Goal: Information Seeking & Learning: Learn about a topic

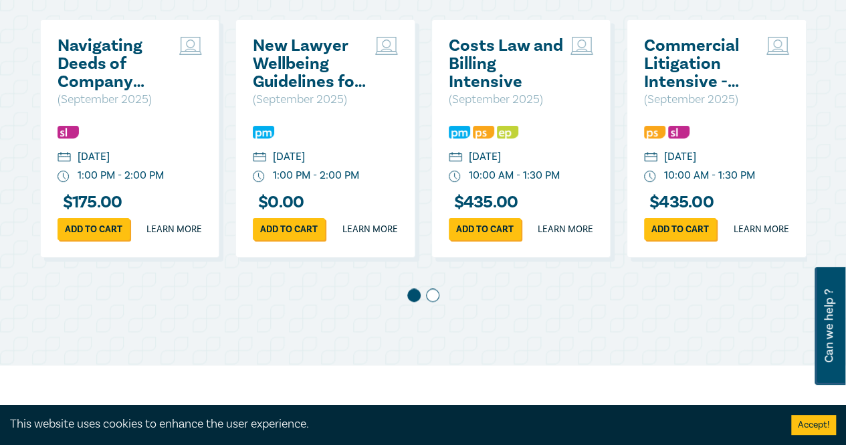
scroll to position [736, 0]
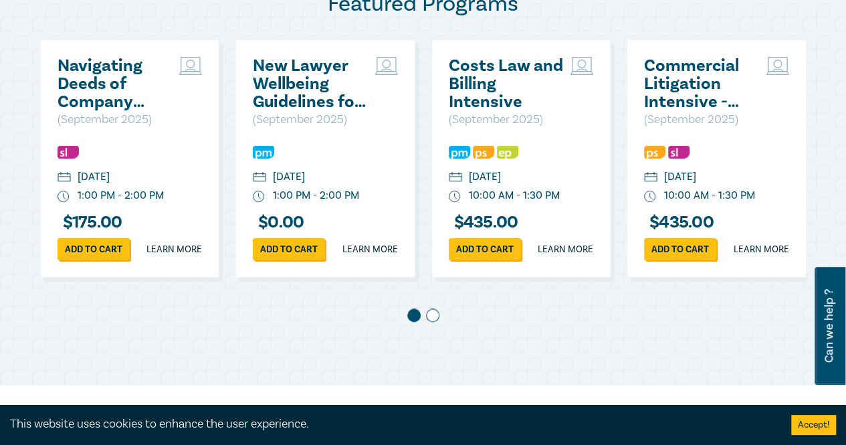
click at [433, 322] on span at bounding box center [432, 314] width 13 height 13
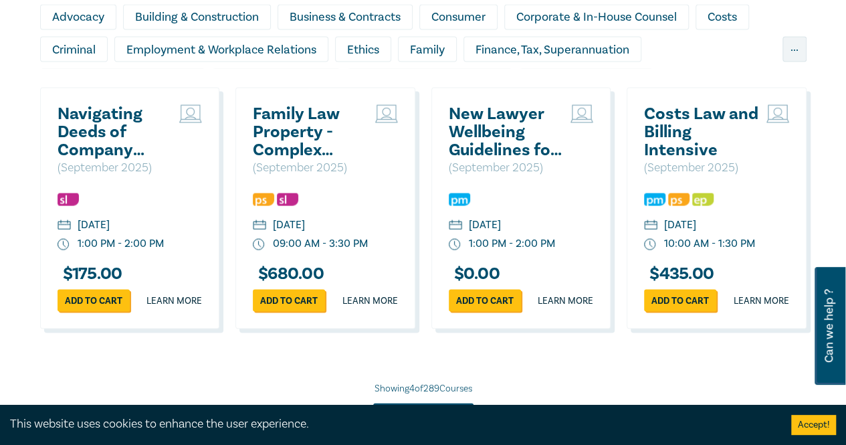
scroll to position [1338, 0]
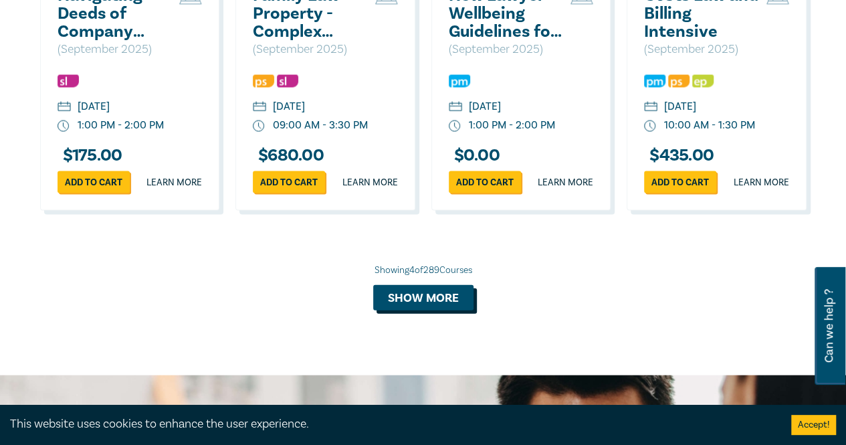
click at [459, 310] on button "Show more" at bounding box center [423, 297] width 100 height 25
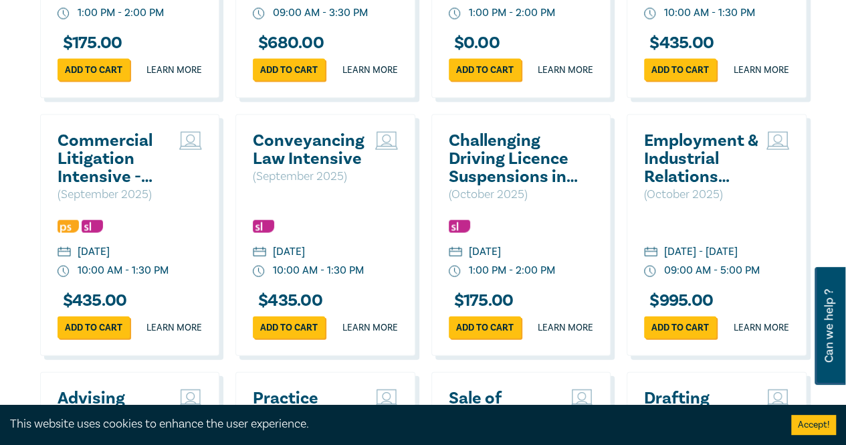
scroll to position [1539, 0]
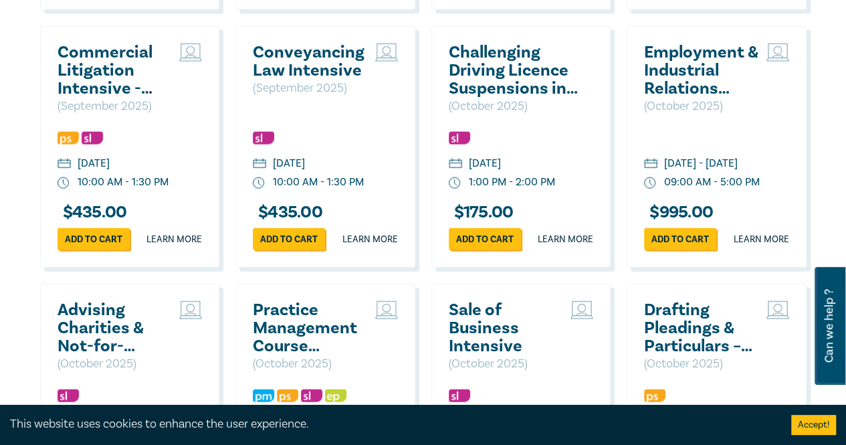
click at [284, 80] on h2 "Conveyancing Law Intensive" at bounding box center [311, 61] width 116 height 36
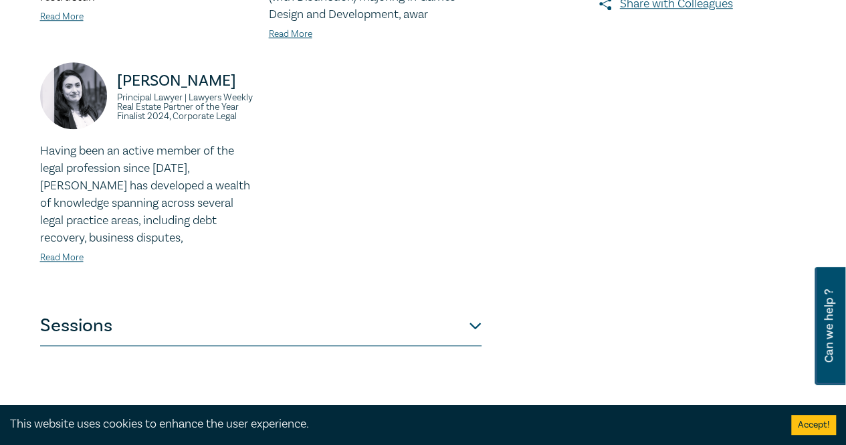
scroll to position [669, 0]
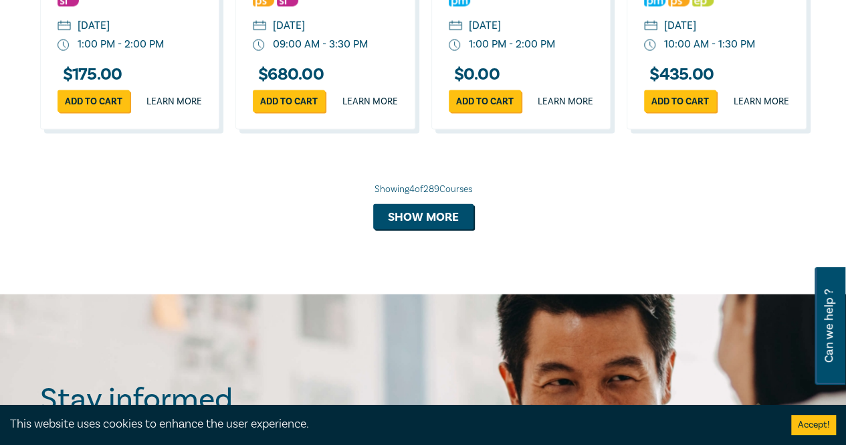
scroll to position [1293, 0]
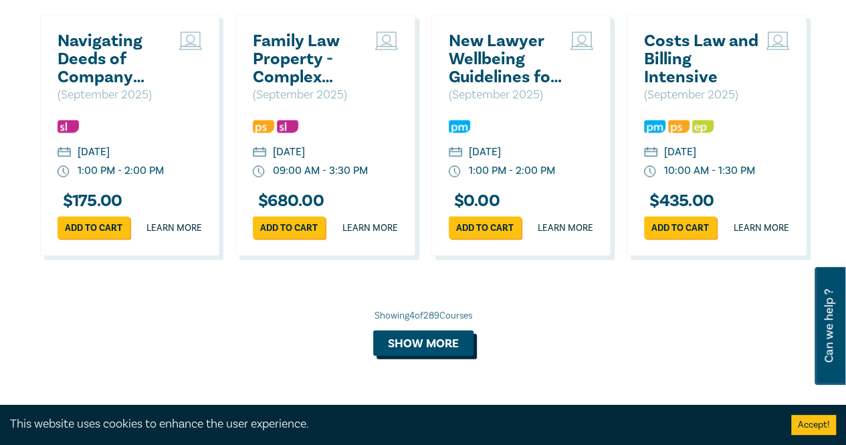
click at [387, 356] on button "Show more" at bounding box center [423, 343] width 100 height 25
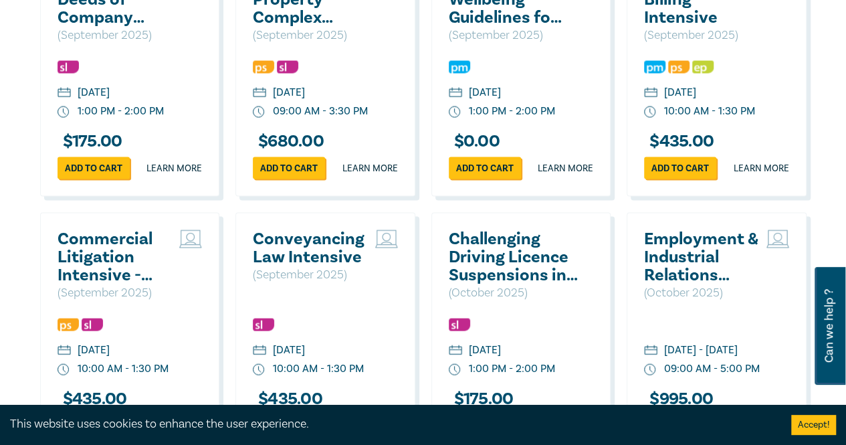
scroll to position [1427, 0]
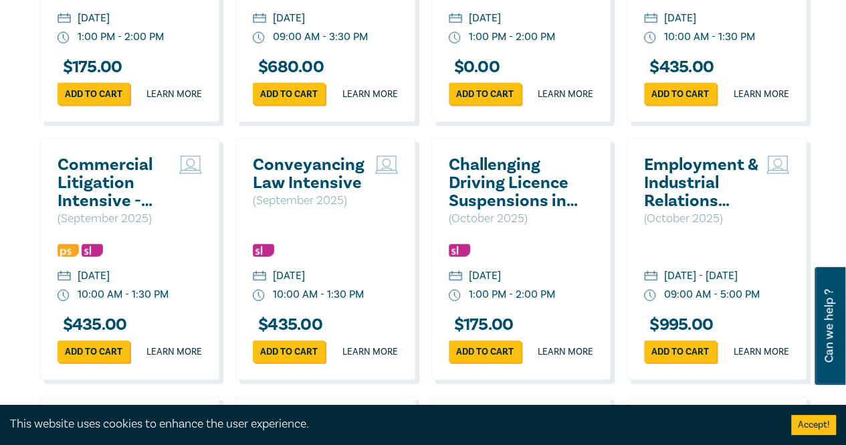
click at [323, 192] on h2 "Conveyancing Law Intensive" at bounding box center [311, 174] width 116 height 36
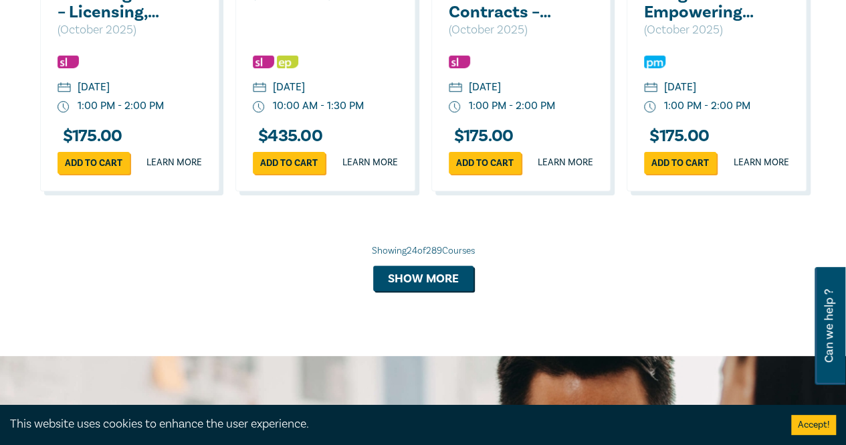
scroll to position [2765, 0]
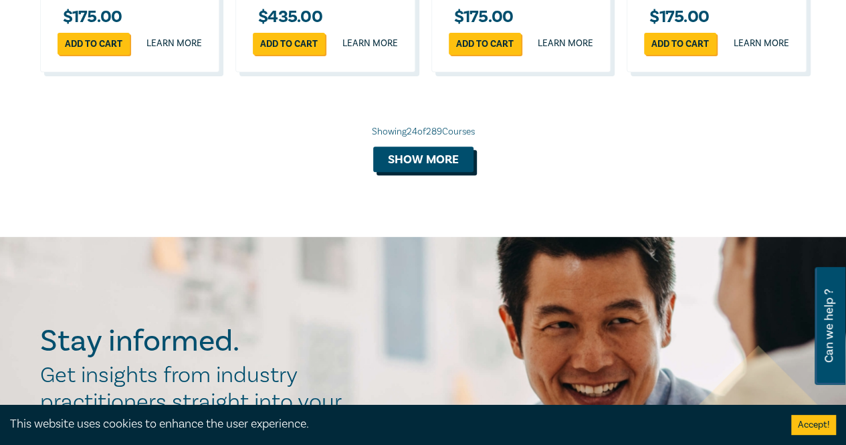
click at [434, 172] on button "Show more" at bounding box center [423, 159] width 100 height 25
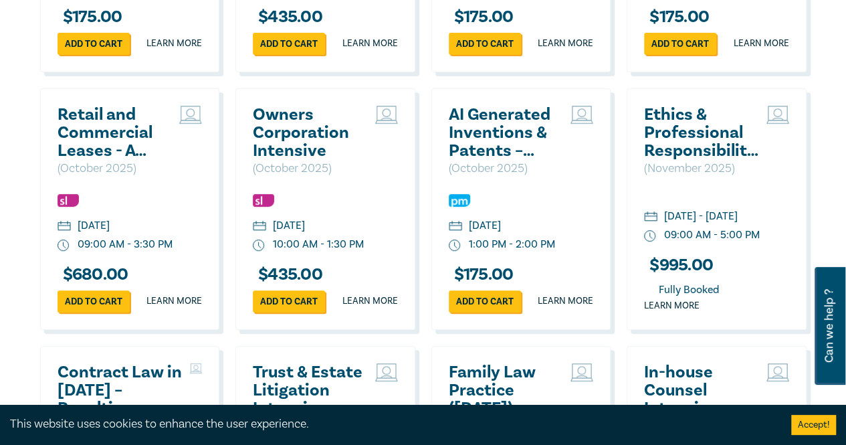
scroll to position [2832, 0]
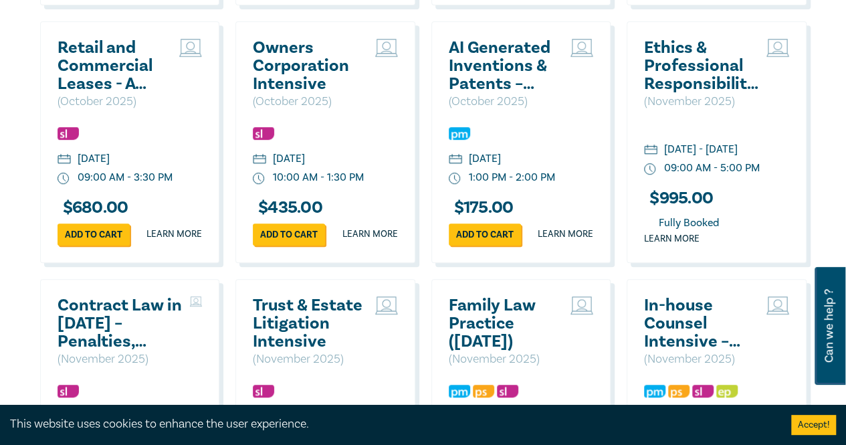
click at [135, 242] on div "Retail and Commercial Leases - A Practical Guide ([DATE]) ( [DATE] ) [DATE] 09:…" at bounding box center [130, 142] width 180 height 242
click at [128, 93] on h2 "Retail and Commercial Leases - A Practical Guide ([DATE])" at bounding box center [116, 66] width 116 height 54
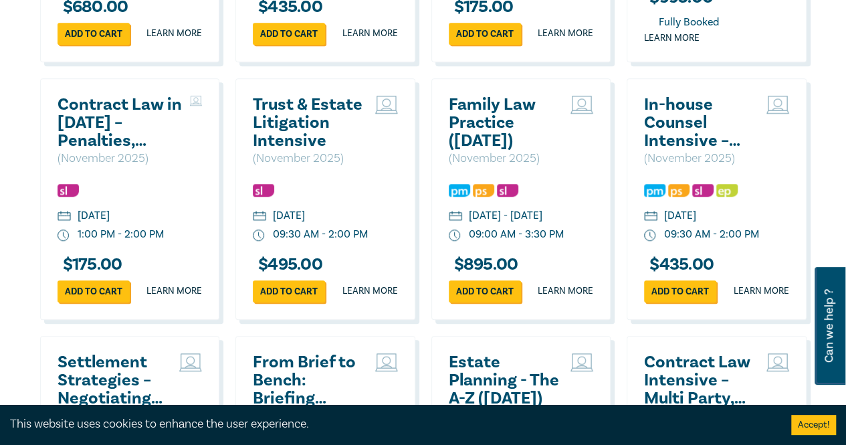
scroll to position [3166, 0]
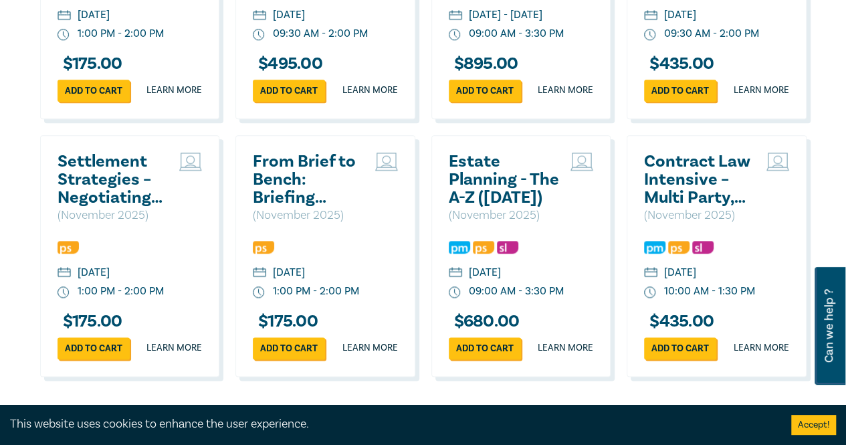
scroll to position [3434, 0]
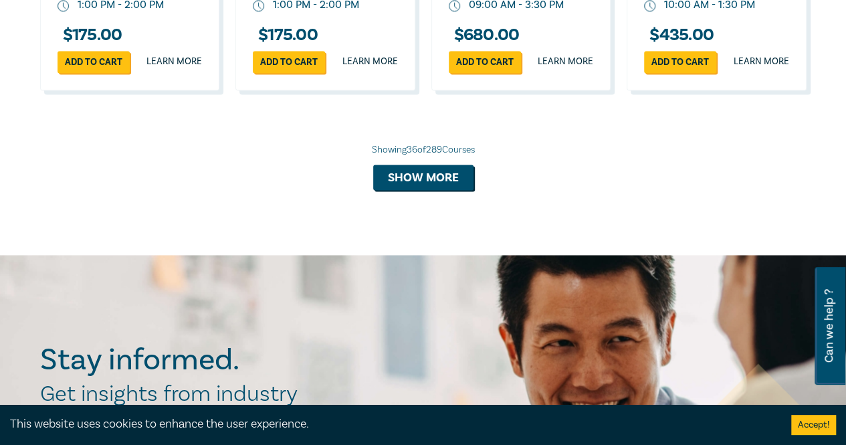
scroll to position [3501, 0]
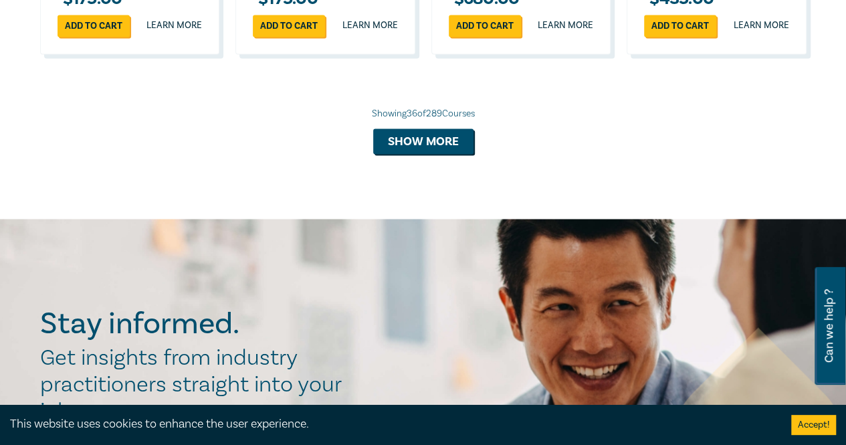
scroll to position [3568, 0]
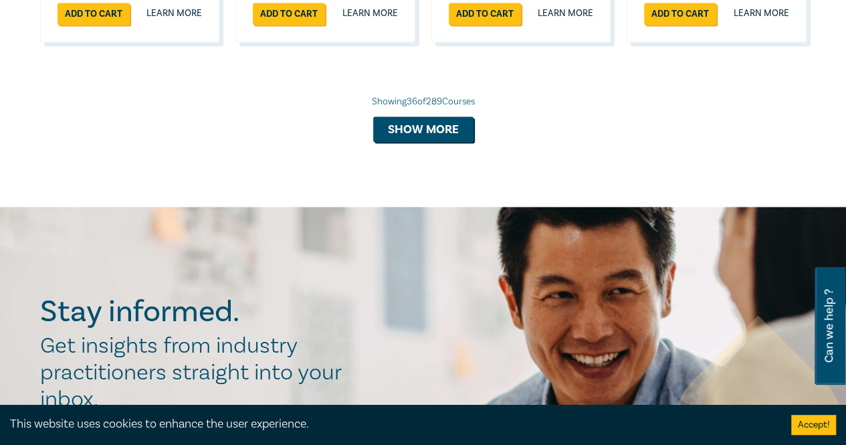
click at [453, 142] on div "Showing 36 of 289 Courses Show more" at bounding box center [423, 118] width 767 height 47
click at [454, 142] on button "Show more" at bounding box center [423, 128] width 100 height 25
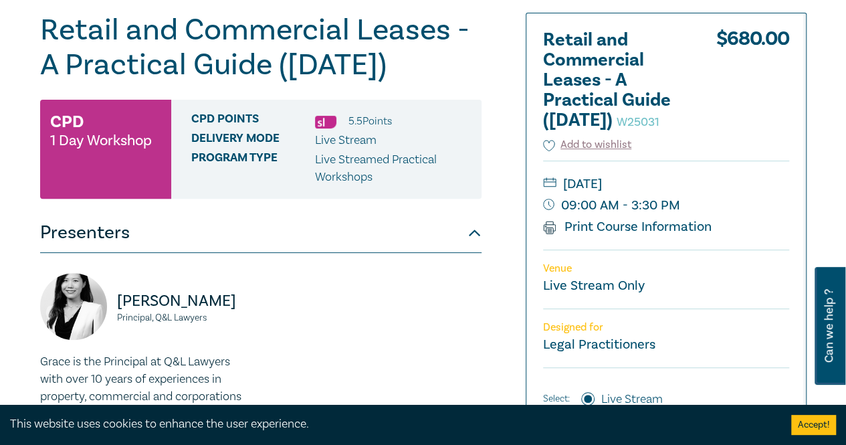
scroll to position [134, 0]
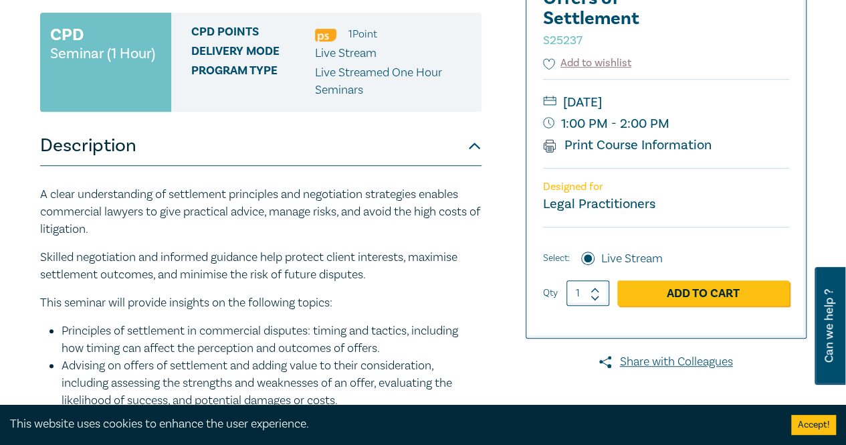
scroll to position [67, 0]
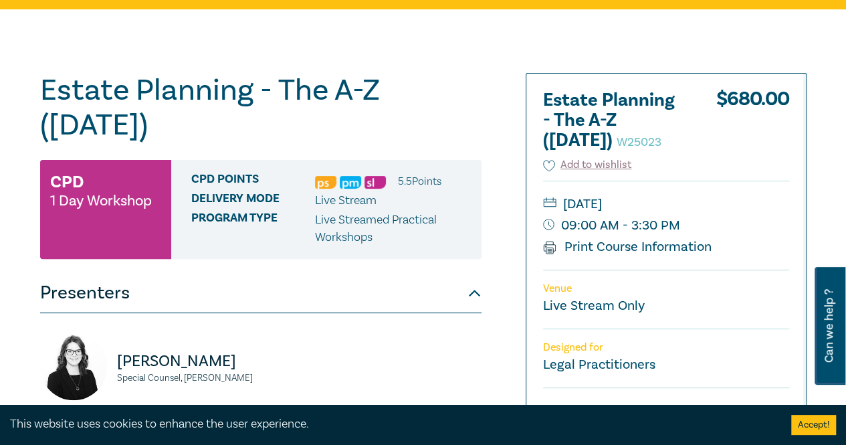
scroll to position [268, 0]
